Goal: Communication & Community: Answer question/provide support

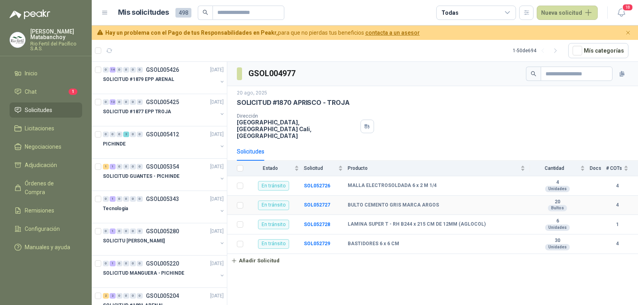
scroll to position [359, 0]
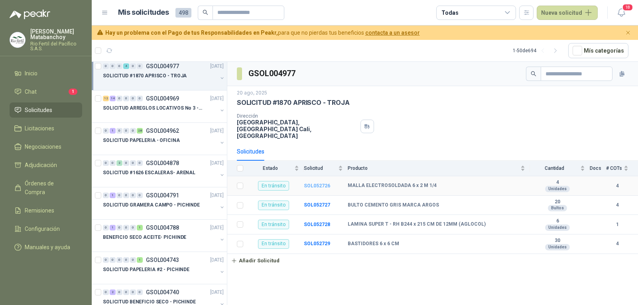
click at [320, 183] on b "SOL052726" at bounding box center [317, 186] width 26 height 6
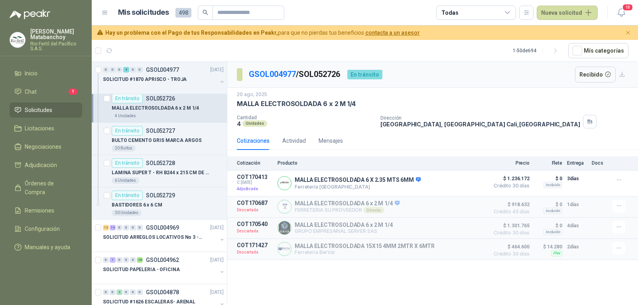
click at [391, 288] on div "GSOL004977 / SOL052726 En tránsito Recibido [DATE] MALLA ELECTROSOLDADA 6 x 2 M…" at bounding box center [432, 185] width 411 height 246
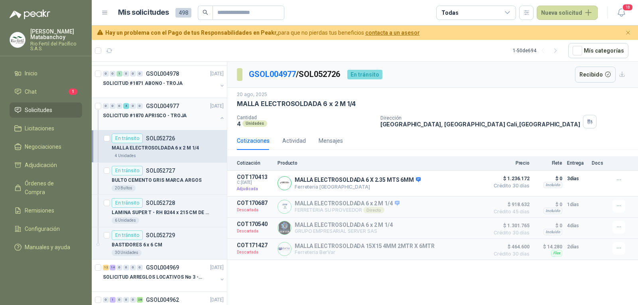
click at [162, 110] on div "0 0 0 4 0 0 GSOL004977 [DATE]" at bounding box center [164, 106] width 122 height 10
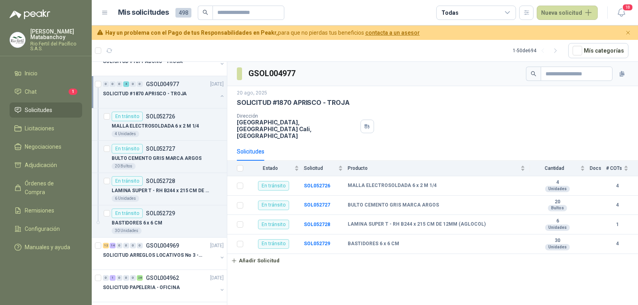
scroll to position [346, 0]
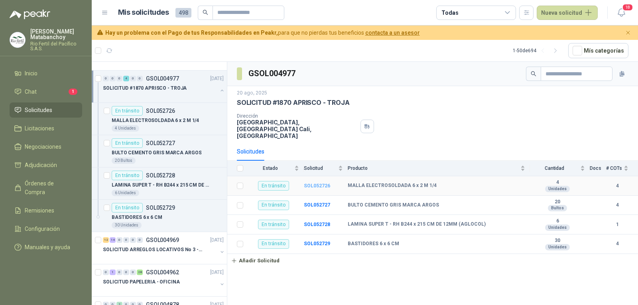
click at [320, 183] on b "SOL052726" at bounding box center [317, 186] width 26 height 6
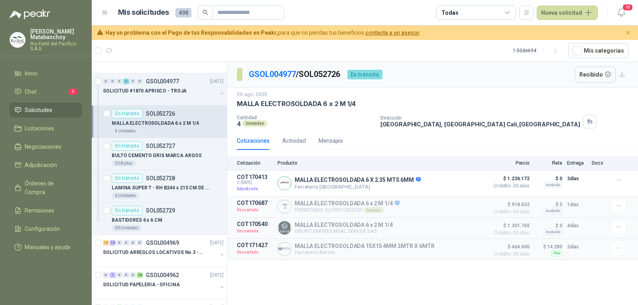
scroll to position [347, 0]
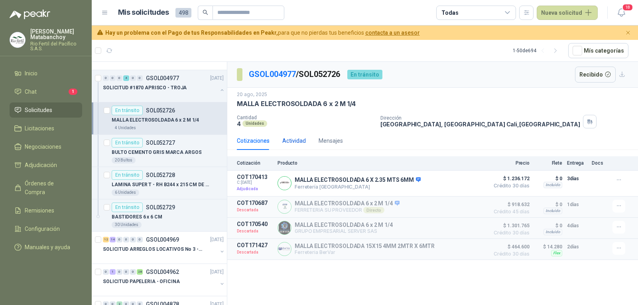
click at [293, 141] on div "Actividad" at bounding box center [294, 140] width 24 height 9
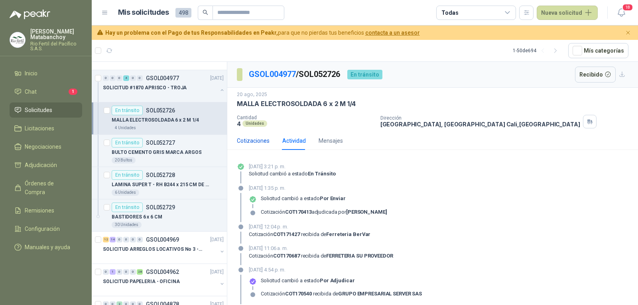
click at [263, 139] on div "Cotizaciones" at bounding box center [253, 140] width 33 height 9
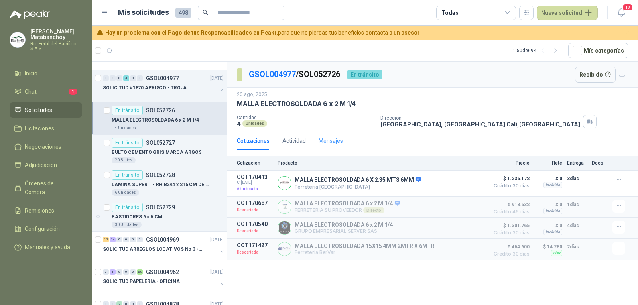
click at [327, 134] on div "Mensajes" at bounding box center [331, 141] width 24 height 18
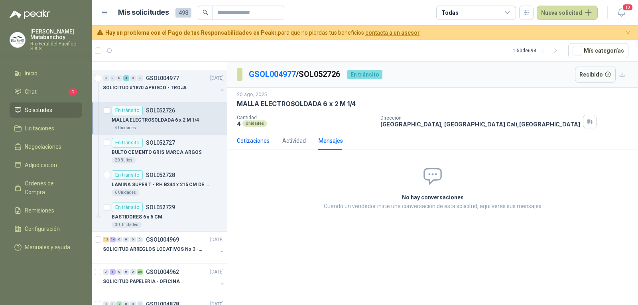
click at [259, 138] on div "Cotizaciones" at bounding box center [253, 140] width 33 height 9
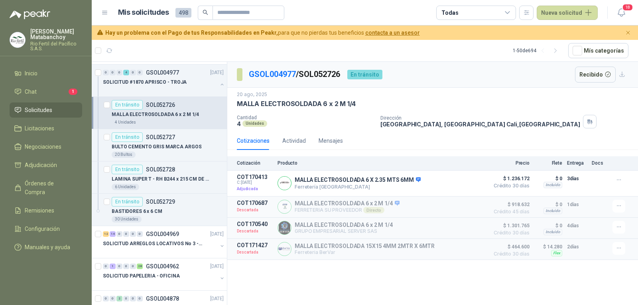
scroll to position [344, 0]
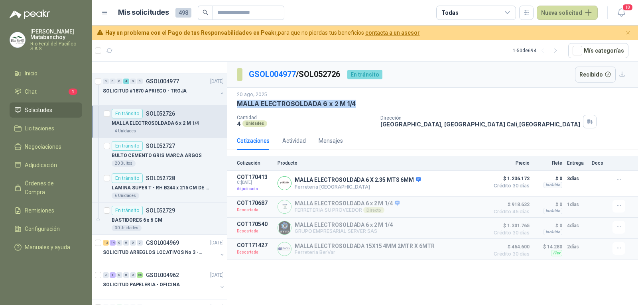
drag, startPoint x: 237, startPoint y: 104, endPoint x: 361, endPoint y: 103, distance: 124.4
click at [361, 103] on div "MALLA ELECTROSOLDADA 6 x 2 M 1/4" at bounding box center [433, 104] width 392 height 8
click at [356, 104] on div "MALLA ELECTROSOLDADA 6 x 2 M 1/4" at bounding box center [433, 104] width 392 height 8
drag, startPoint x: 356, startPoint y: 104, endPoint x: 236, endPoint y: 106, distance: 120.4
click at [236, 106] on div "[DATE] MALLA ELECTROSOLDADA 6 x 2 M 1/4 Cantidad 4 Unidades Dirección [GEOGRAPH…" at bounding box center [432, 110] width 411 height 44
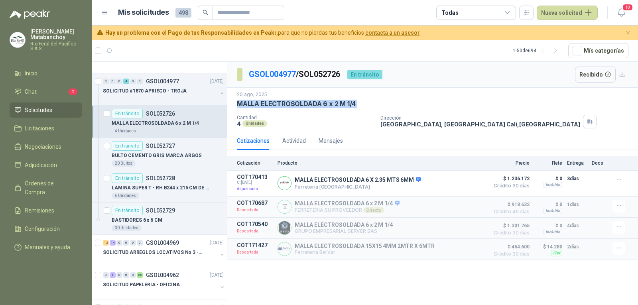
click at [236, 105] on div "[DATE] MALLA ELECTROSOLDADA 6 x 2 M 1/4 Cantidad 4 Unidades Dirección [GEOGRAPH…" at bounding box center [432, 110] width 411 height 44
drag, startPoint x: 236, startPoint y: 102, endPoint x: 319, endPoint y: 107, distance: 83.1
click at [319, 107] on div "[DATE] MALLA ELECTROSOLDADA 6 x 2 M 1/4 Cantidad 4 Unidades Dirección [GEOGRAPH…" at bounding box center [432, 110] width 411 height 44
click at [319, 107] on p "MALLA ELECTROSOLDADA 6 x 2 M 1/4" at bounding box center [296, 104] width 119 height 8
drag, startPoint x: 321, startPoint y: 104, endPoint x: 372, endPoint y: 101, distance: 51.1
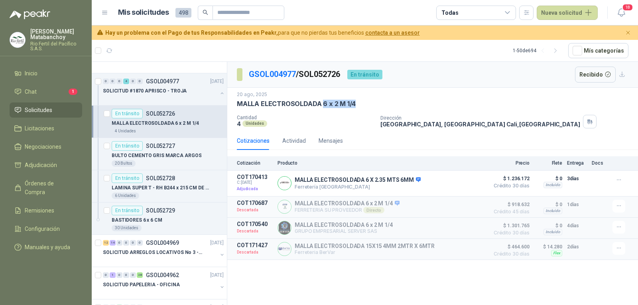
click at [373, 100] on div "MALLA ELECTROSOLDADA 6 x 2 M 1/4" at bounding box center [433, 104] width 392 height 8
drag, startPoint x: 371, startPoint y: 101, endPoint x: 367, endPoint y: 100, distance: 4.1
click at [370, 101] on div "MALLA ELECTROSOLDADA 6 x 2 M 1/4" at bounding box center [433, 104] width 392 height 8
click at [355, 101] on div "MALLA ELECTROSOLDADA 6 x 2 M 1/4" at bounding box center [433, 104] width 392 height 8
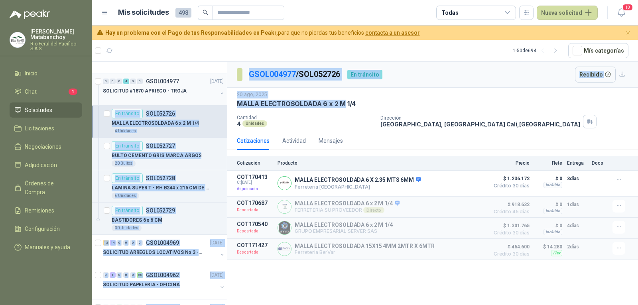
drag, startPoint x: 331, startPoint y: 103, endPoint x: 219, endPoint y: 104, distance: 111.6
click at [219, 104] on div "0 14 0 0 0 0 GSOL005426 [DATE] SOLICITUD #1879 EPP ARENAL 0 12 0 0 0 0 GSOL0054…" at bounding box center [365, 184] width 546 height 246
click at [258, 101] on p "MALLA ELECTROSOLDADA 6 x 2 M 1/4" at bounding box center [296, 104] width 119 height 8
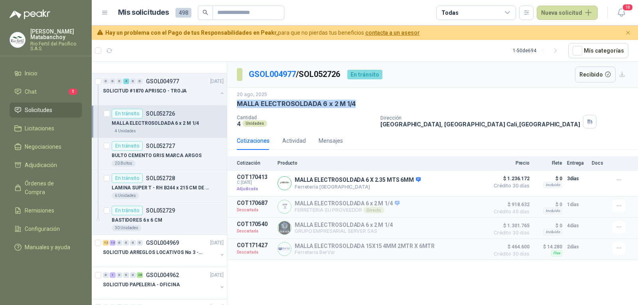
drag, startPoint x: 239, startPoint y: 105, endPoint x: 357, endPoint y: 105, distance: 118.0
click at [357, 105] on div "MALLA ELECTROSOLDADA 6 x 2 M 1/4" at bounding box center [433, 104] width 392 height 8
click at [357, 104] on div "MALLA ELECTROSOLDADA 6 x 2 M 1/4" at bounding box center [433, 104] width 392 height 8
click at [355, 104] on div "MALLA ELECTROSOLDADA 6 x 2 M 1/4" at bounding box center [433, 104] width 392 height 8
drag, startPoint x: 354, startPoint y: 103, endPoint x: 231, endPoint y: 109, distance: 123.7
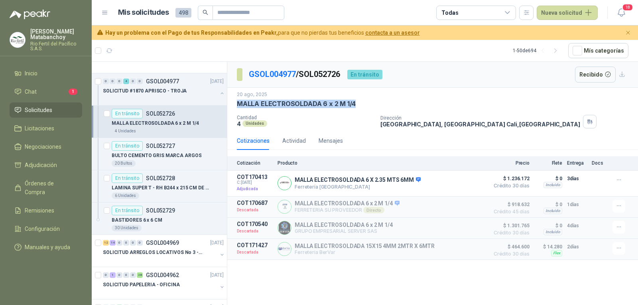
click at [231, 109] on div "[DATE] MALLA ELECTROSOLDADA 6 x 2 M 1/4 Cantidad 4 Unidades Dirección [GEOGRAPH…" at bounding box center [432, 110] width 411 height 44
click at [246, 103] on p "MALLA ELECTROSOLDADA 6 x 2 M 1/4" at bounding box center [296, 104] width 119 height 8
click at [312, 127] on div "4 Unidades" at bounding box center [305, 123] width 137 height 7
click at [295, 144] on div "Actividad" at bounding box center [294, 140] width 24 height 9
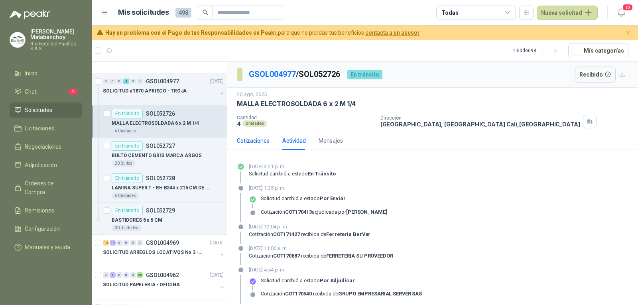
click at [254, 142] on div "Cotizaciones" at bounding box center [253, 140] width 33 height 9
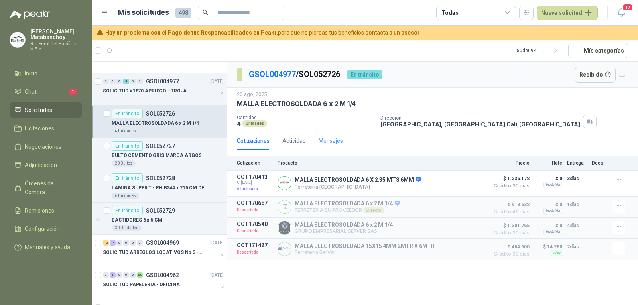
click at [330, 146] on div "Mensajes" at bounding box center [331, 141] width 24 height 18
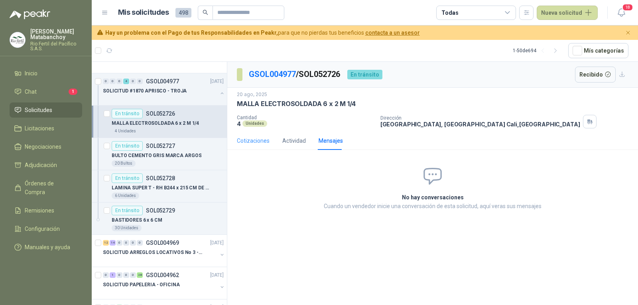
click at [249, 147] on div "Cotizaciones" at bounding box center [253, 141] width 33 height 18
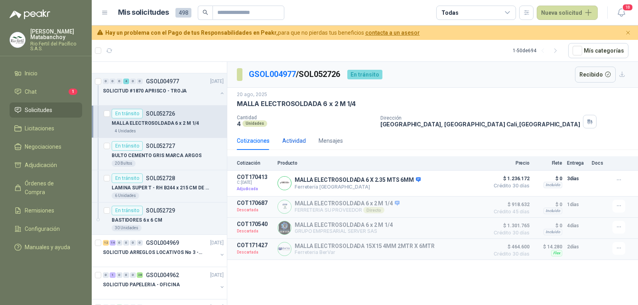
click at [291, 143] on div "Actividad" at bounding box center [294, 140] width 24 height 9
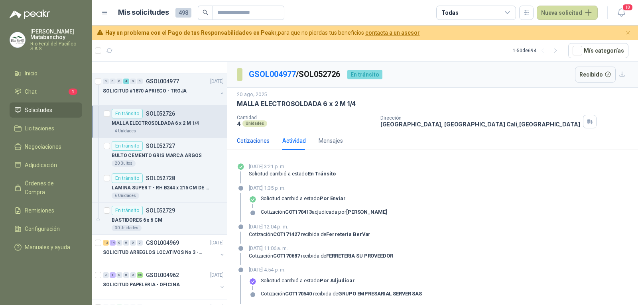
click at [248, 145] on div "Cotizaciones" at bounding box center [253, 140] width 33 height 9
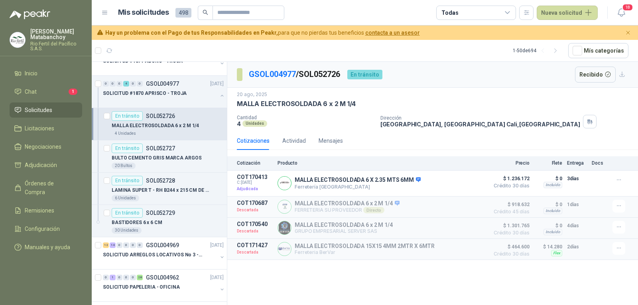
scroll to position [344, 0]
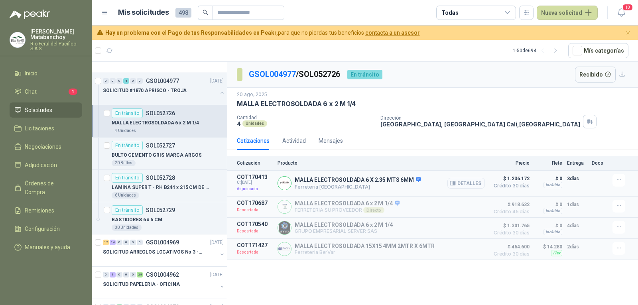
click at [459, 182] on button "Detalles" at bounding box center [465, 183] width 37 height 11
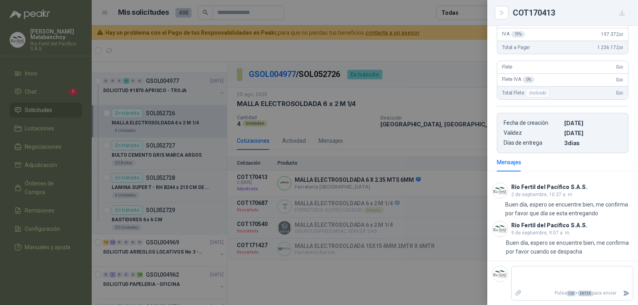
scroll to position [141, 0]
click at [412, 172] on div at bounding box center [319, 152] width 638 height 305
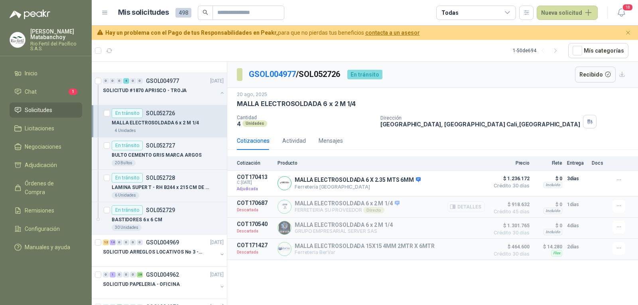
click at [463, 206] on button "Detalles" at bounding box center [465, 206] width 37 height 11
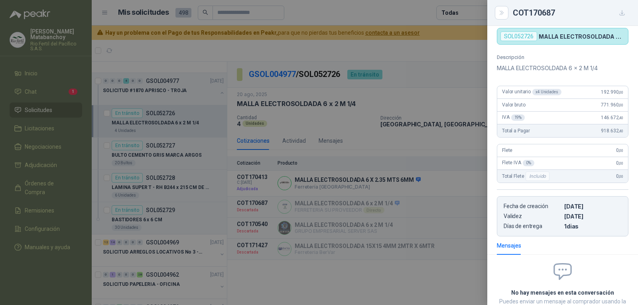
scroll to position [77, 0]
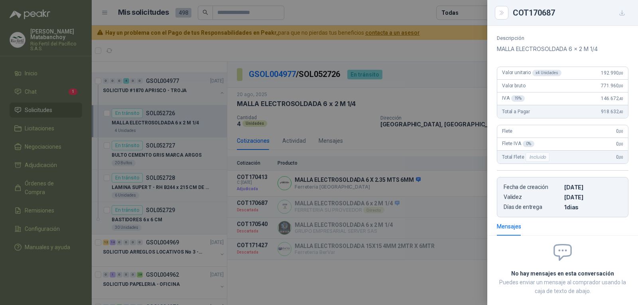
click at [394, 221] on div at bounding box center [319, 152] width 638 height 305
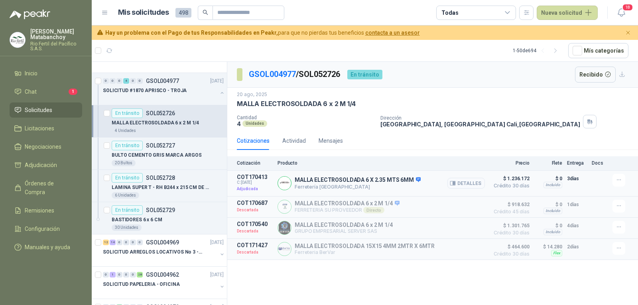
click at [461, 183] on button "Detalles" at bounding box center [465, 183] width 37 height 11
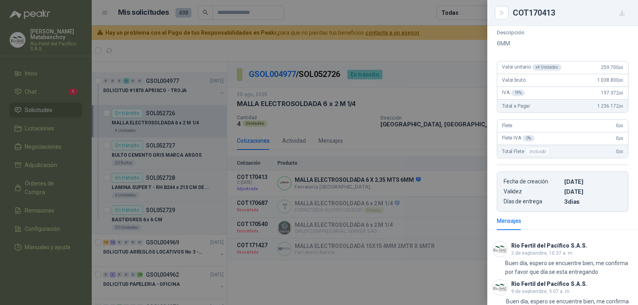
scroll to position [141, 0]
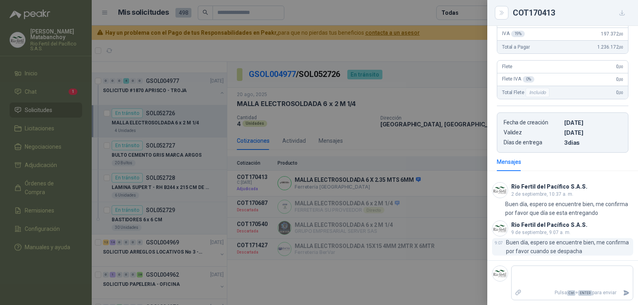
click at [527, 243] on p "Buen día, espero se encuentre bien, me confirma por favor cuando se despacha" at bounding box center [569, 247] width 127 height 18
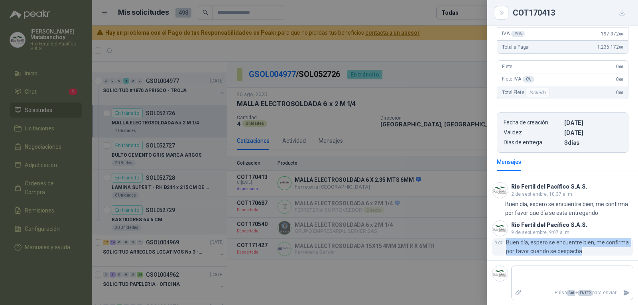
drag, startPoint x: 506, startPoint y: 243, endPoint x: 589, endPoint y: 253, distance: 83.5
click at [589, 253] on p "Buen día, espero se encuentre bien, me confirma por favor cuando se despacha" at bounding box center [569, 247] width 127 height 18
click at [587, 253] on p "Buen día, espero se encuentre bien, me confirma por favor cuando se despacha" at bounding box center [569, 247] width 127 height 18
drag, startPoint x: 586, startPoint y: 252, endPoint x: 505, endPoint y: 243, distance: 81.5
click at [505, 243] on div "9:07 Buen día, espero se encuentre bien, me confirma por favor cuando se despac…" at bounding box center [562, 247] width 141 height 18
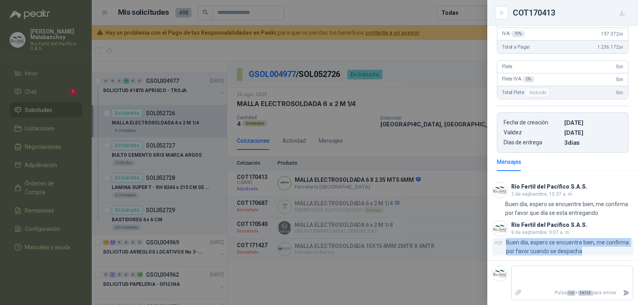
click at [513, 243] on p "Buen día, espero se encuentre bien, me confirma por favor cuando se despacha" at bounding box center [569, 247] width 127 height 18
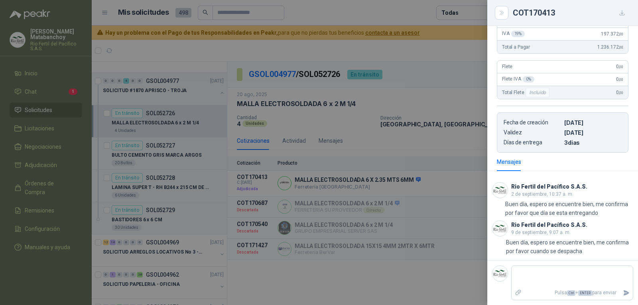
click at [392, 221] on div at bounding box center [319, 152] width 638 height 305
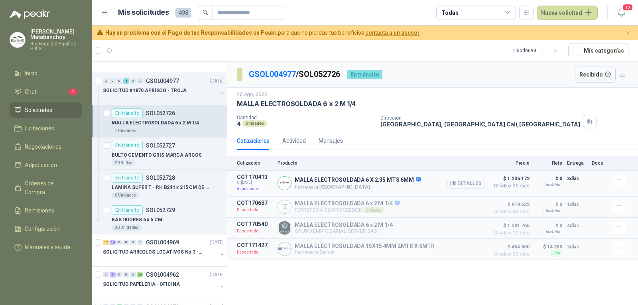
click at [456, 182] on icon "button" at bounding box center [453, 183] width 6 height 6
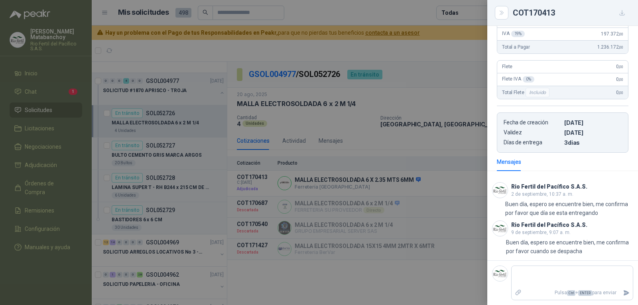
click at [336, 207] on div at bounding box center [319, 152] width 638 height 305
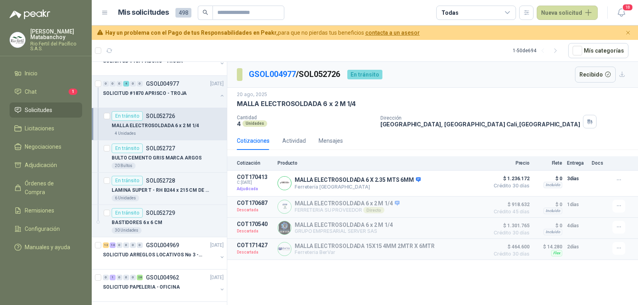
scroll to position [347, 0]
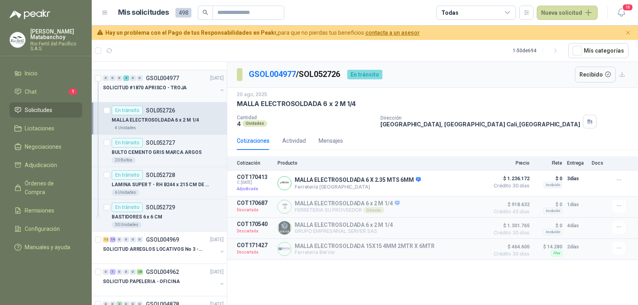
click at [219, 90] on button "button" at bounding box center [222, 90] width 6 height 6
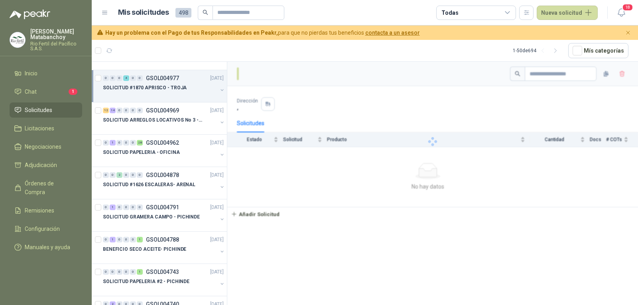
click at [219, 89] on button "button" at bounding box center [222, 90] width 6 height 6
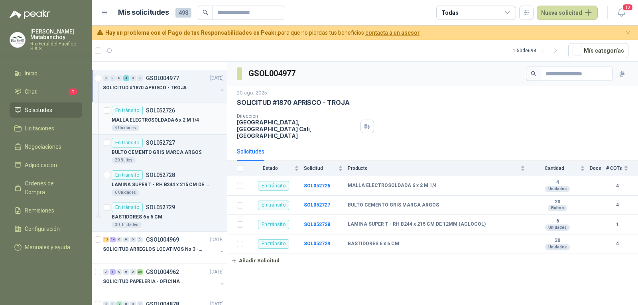
click at [159, 117] on p "MALLA ELECTROSOLDADA 6 x 2 M 1/4" at bounding box center [155, 120] width 87 height 8
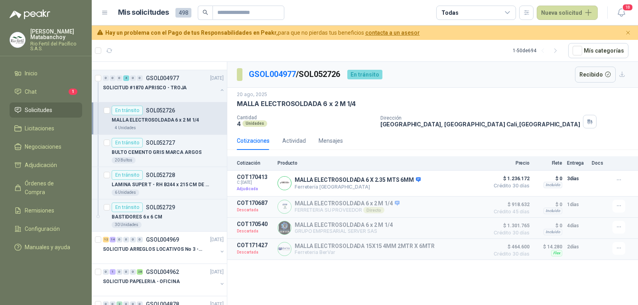
click at [42, 116] on link "Solicitudes" at bounding box center [46, 109] width 73 height 15
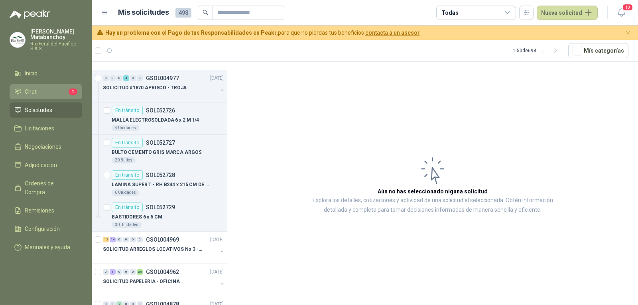
click at [50, 95] on li "Chat 1" at bounding box center [45, 91] width 63 height 9
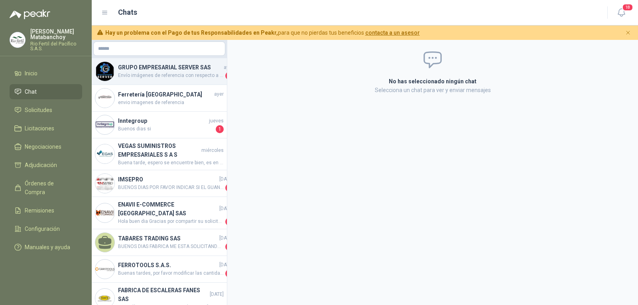
click at [157, 69] on h4 "GRUPO EMPRESARIAL SERVER SAS" at bounding box center [170, 67] width 104 height 9
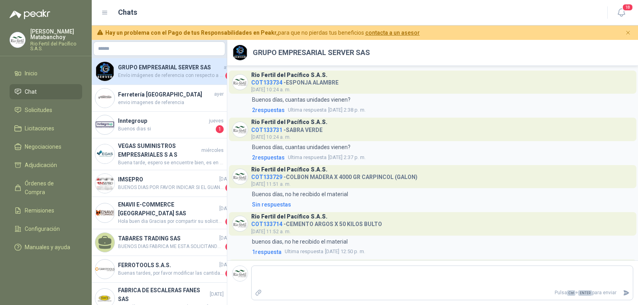
scroll to position [238, 0]
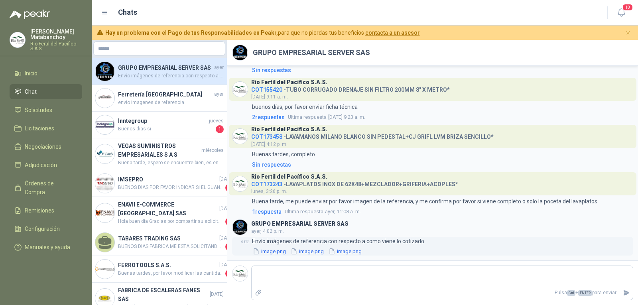
click at [266, 253] on button "image.png" at bounding box center [269, 251] width 35 height 8
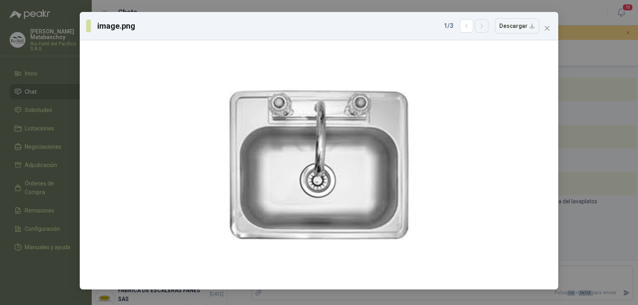
click at [486, 30] on button "button" at bounding box center [482, 26] width 14 height 14
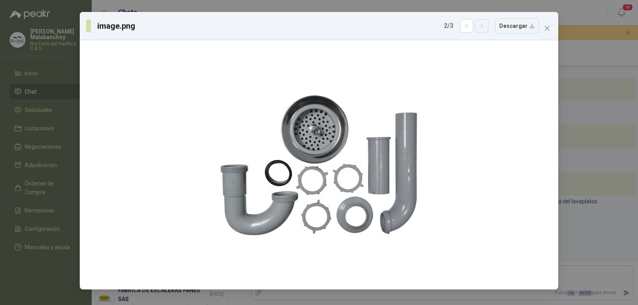
click at [486, 30] on button "button" at bounding box center [482, 26] width 14 height 14
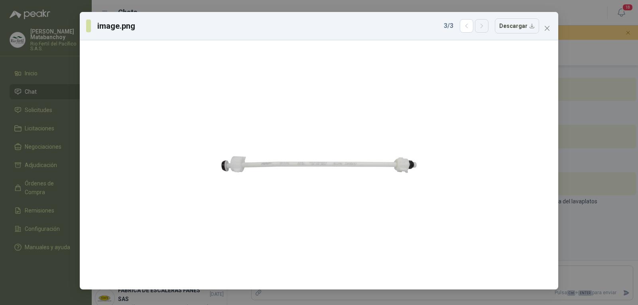
click at [486, 30] on button "button" at bounding box center [482, 26] width 14 height 14
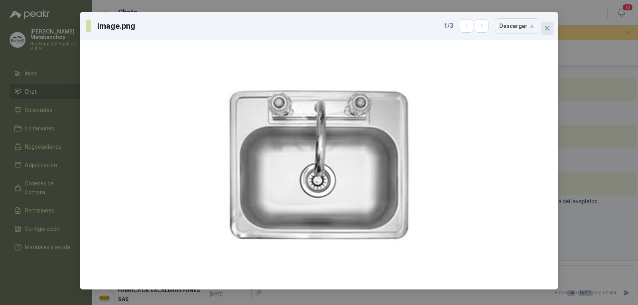
click at [549, 27] on icon "close" at bounding box center [547, 28] width 6 height 6
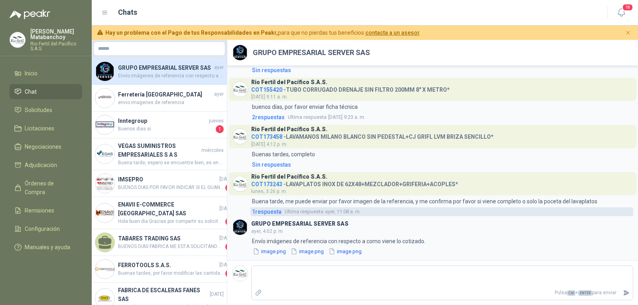
click at [274, 210] on span "1 respuesta" at bounding box center [267, 211] width 30 height 9
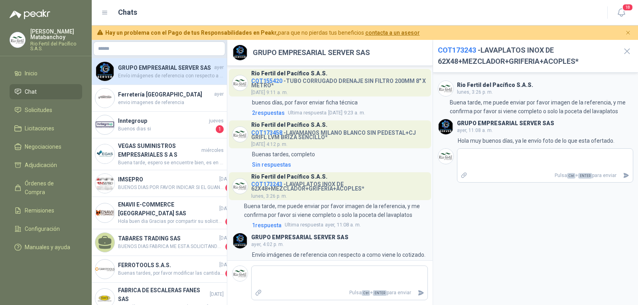
click at [454, 53] on span "COT173243" at bounding box center [457, 50] width 38 height 8
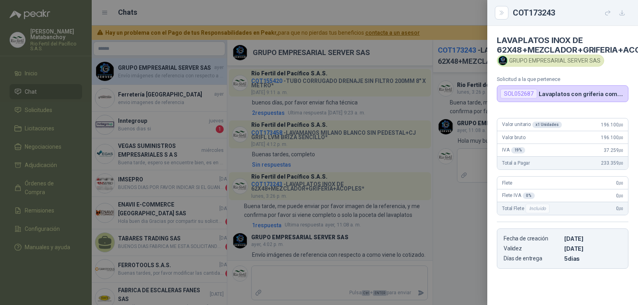
click at [518, 97] on div "SOL052687" at bounding box center [518, 94] width 37 height 10
copy div "SOL052687"
click at [323, 169] on div at bounding box center [319, 152] width 638 height 305
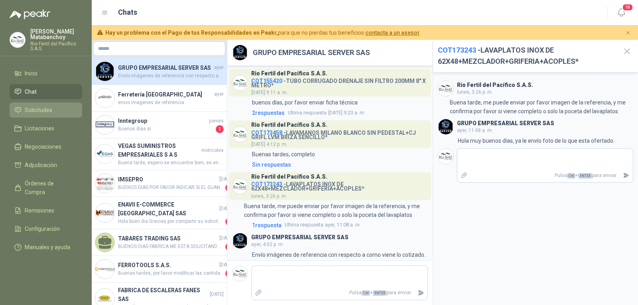
click at [54, 112] on li "Solicitudes" at bounding box center [45, 110] width 63 height 9
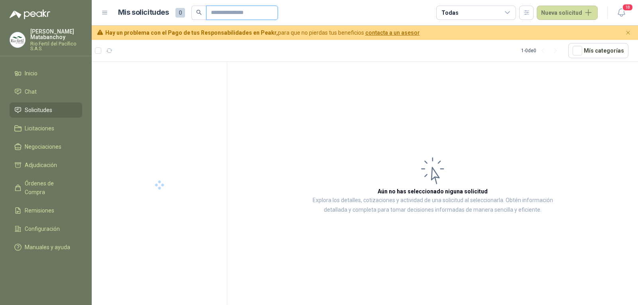
click at [242, 13] on input "text" at bounding box center [239, 13] width 56 height 14
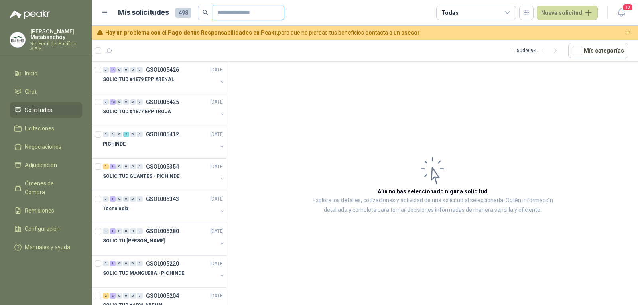
paste input "*********"
type input "*********"
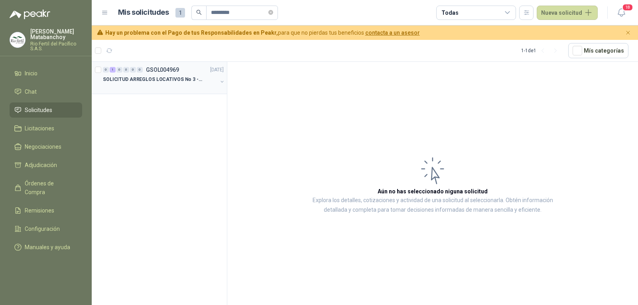
click at [149, 73] on p "GSOL004969" at bounding box center [162, 70] width 33 height 6
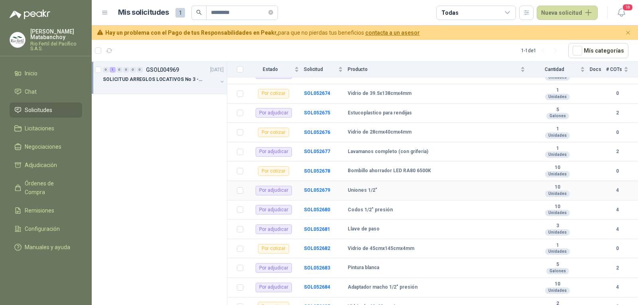
scroll to position [379, 0]
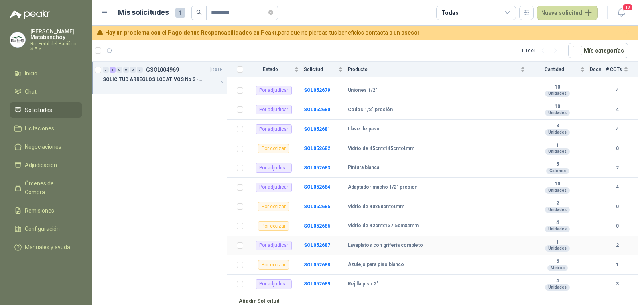
click at [322, 242] on td "SOL052687" at bounding box center [326, 246] width 44 height 20
click at [318, 244] on b "SOL052687" at bounding box center [317, 245] width 26 height 6
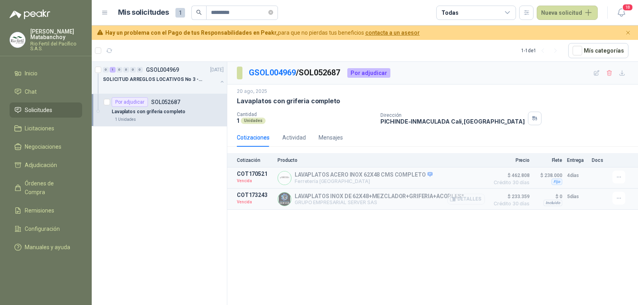
click at [471, 199] on button "Detalles" at bounding box center [465, 199] width 37 height 11
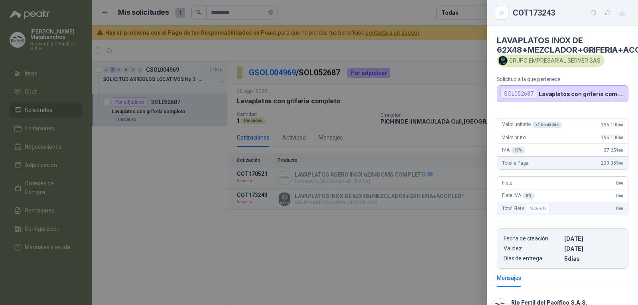
click at [388, 207] on div at bounding box center [319, 152] width 638 height 305
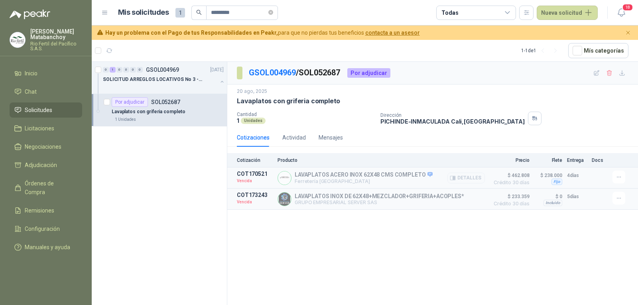
click at [457, 177] on button "Detalles" at bounding box center [465, 178] width 37 height 11
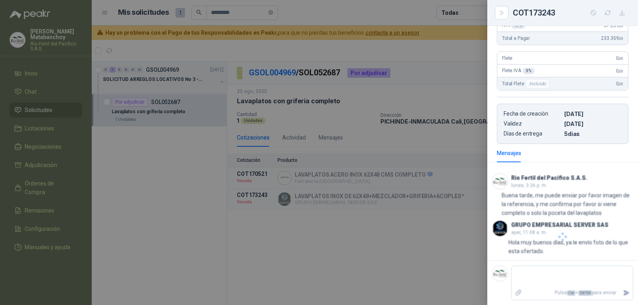
scroll to position [112, 0]
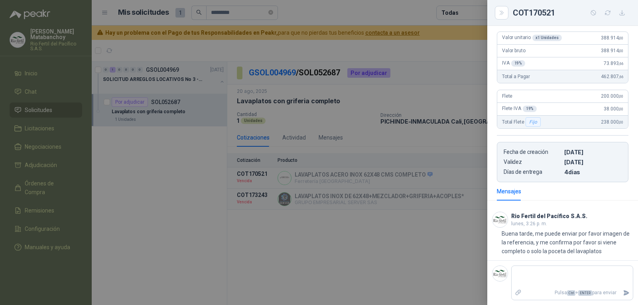
click at [437, 183] on div at bounding box center [319, 152] width 638 height 305
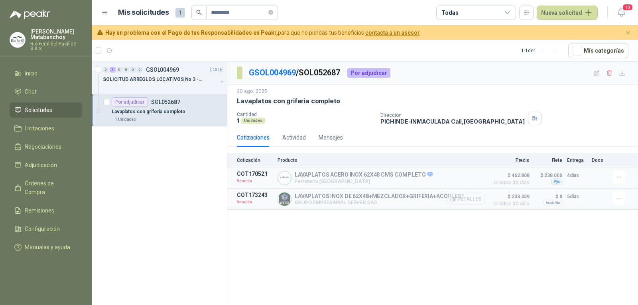
click at [474, 200] on button "Detalles" at bounding box center [465, 199] width 37 height 11
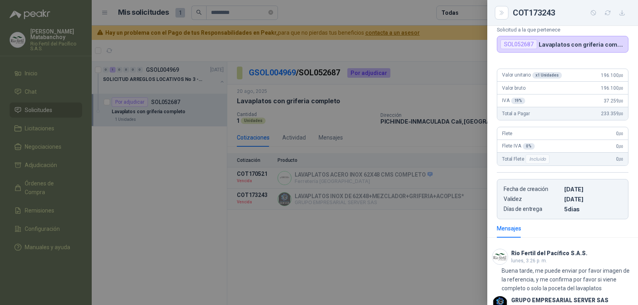
scroll to position [131, 0]
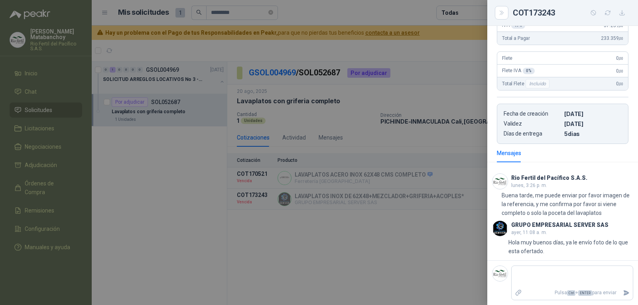
click at [338, 81] on div at bounding box center [319, 152] width 638 height 305
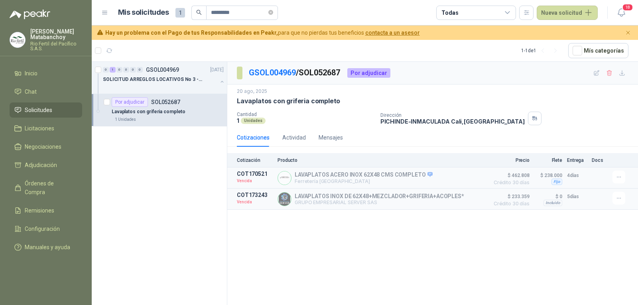
click at [45, 112] on span "Solicitudes" at bounding box center [39, 110] width 28 height 9
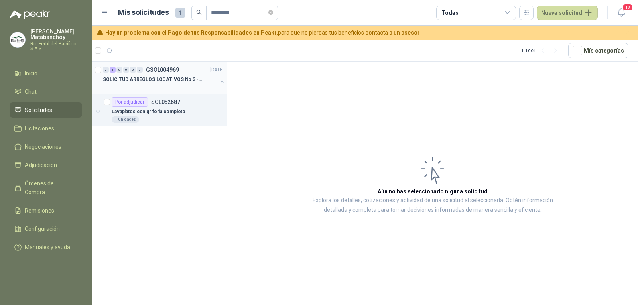
click at [219, 82] on button "button" at bounding box center [222, 82] width 6 height 6
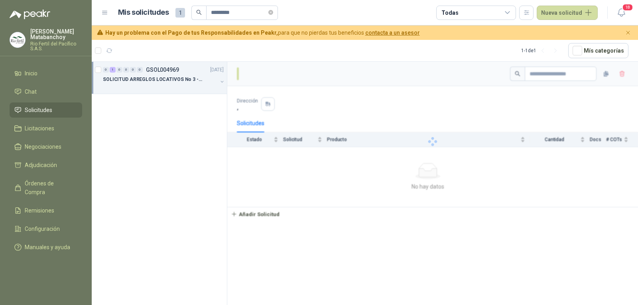
click at [190, 80] on p "SOLICITUD ARREGLOS LOCATIVOS No 3 - PICHINDE" at bounding box center [152, 80] width 99 height 8
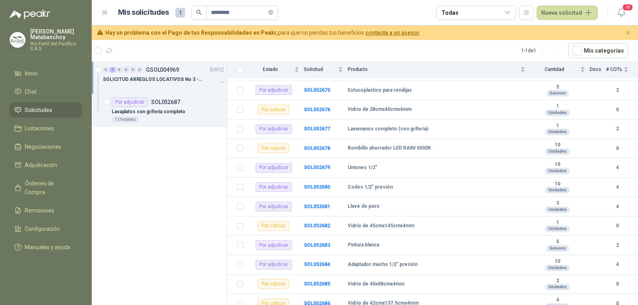
scroll to position [379, 0]
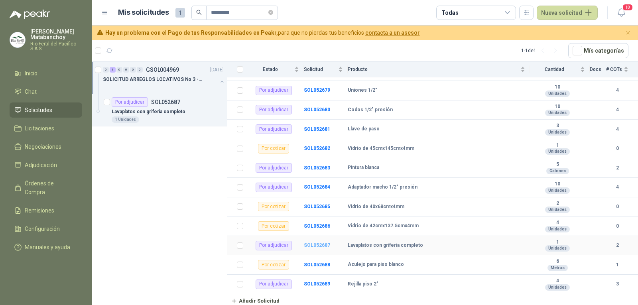
click at [321, 244] on b "SOL052687" at bounding box center [317, 245] width 26 height 6
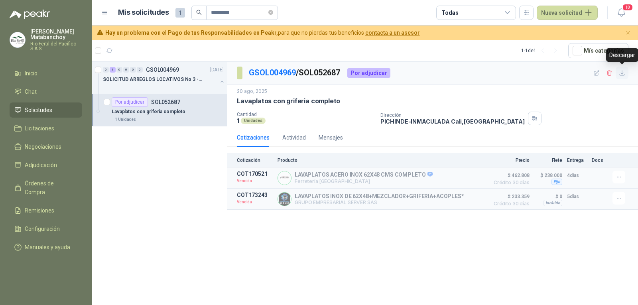
click at [620, 71] on icon "button" at bounding box center [622, 73] width 7 height 7
click at [37, 96] on link "Chat" at bounding box center [46, 91] width 73 height 15
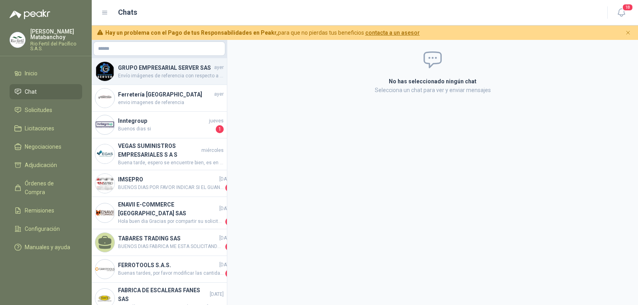
click at [168, 82] on div "GRUPO EMPRESARIAL SERVER SAS ayer Envío imágenes de referencia con respecto a c…" at bounding box center [159, 71] width 135 height 27
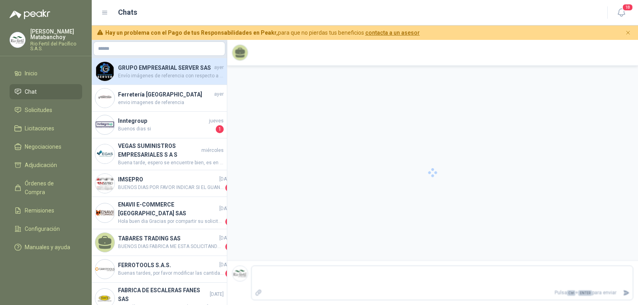
scroll to position [238, 0]
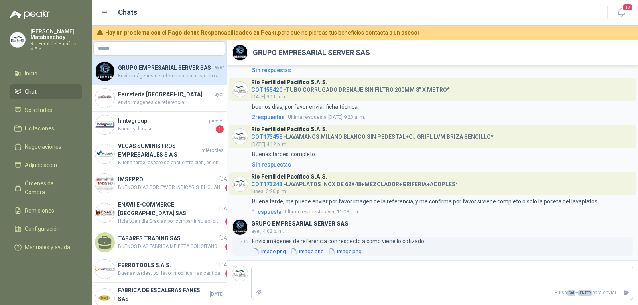
click at [272, 254] on button "image.png" at bounding box center [269, 251] width 35 height 8
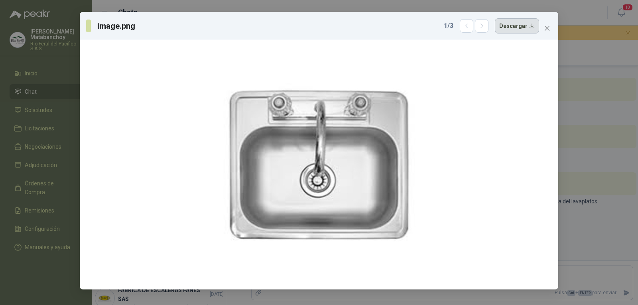
drag, startPoint x: 352, startPoint y: 120, endPoint x: 510, endPoint y: 25, distance: 184.4
click at [510, 25] on button "Descargar" at bounding box center [517, 25] width 44 height 15
click at [484, 35] on div "image.png 1 / 3 Descargar" at bounding box center [319, 26] width 478 height 28
click at [484, 27] on icon "button" at bounding box center [481, 26] width 7 height 7
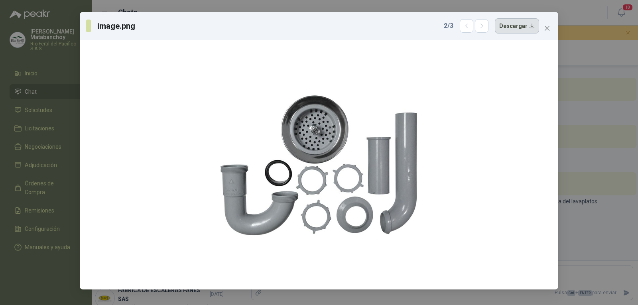
click at [527, 27] on button "Descargar" at bounding box center [517, 25] width 44 height 15
click at [482, 28] on icon "button" at bounding box center [481, 26] width 2 height 4
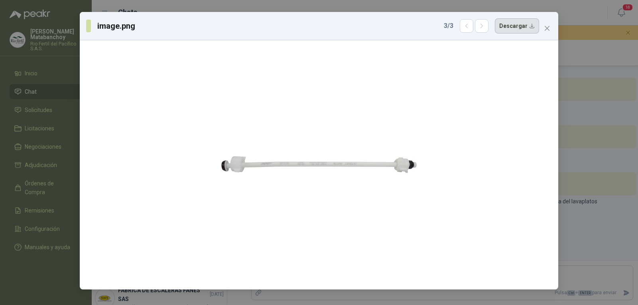
click at [509, 31] on button "Descargar" at bounding box center [517, 25] width 44 height 15
click at [550, 26] on span "Close" at bounding box center [547, 28] width 13 height 6
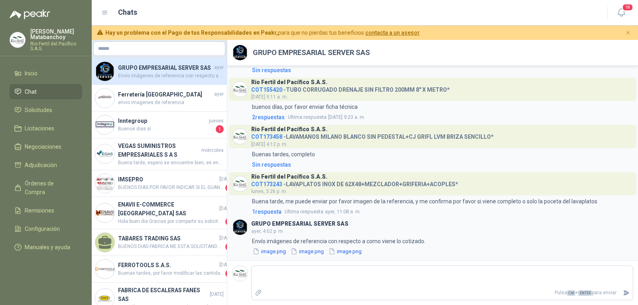
click at [300, 222] on h3 "GRUPO EMPRESARIAL SERVER SAS" at bounding box center [299, 224] width 97 height 4
copy h3 "GRUPO EMPRESARIAL SERVER SAS"
click at [405, 229] on header "GRUPO EMPRESARIAL SERVER SAS ayer, 4:02 p. m." at bounding box center [432, 227] width 401 height 16
